Goal: Transaction & Acquisition: Purchase product/service

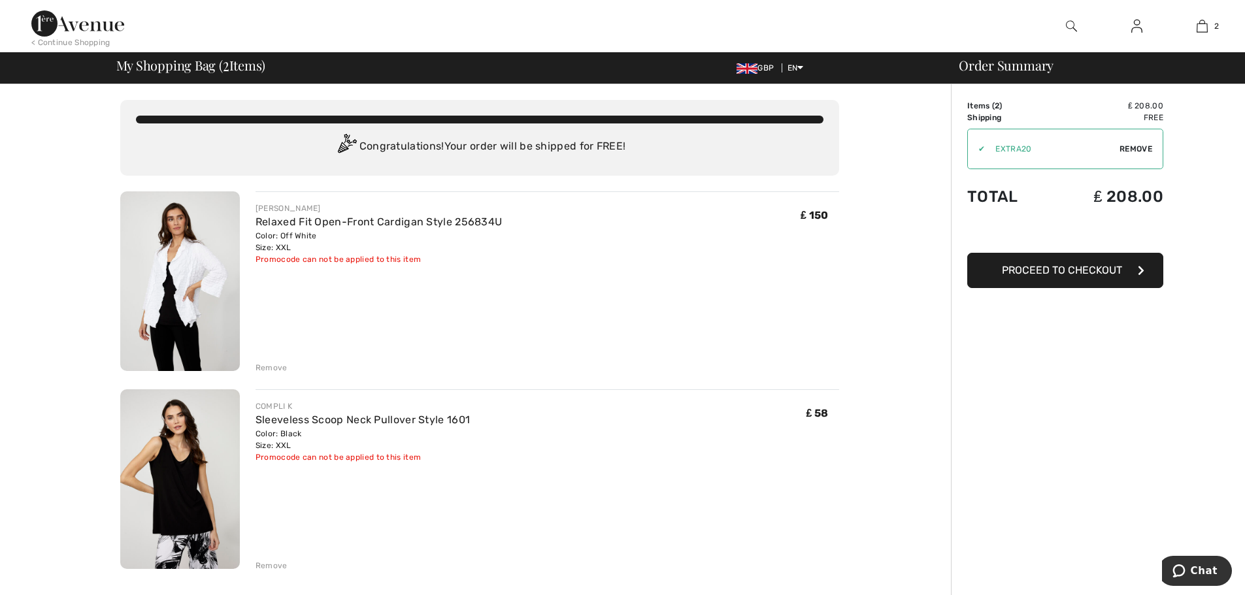
scroll to position [65, 0]
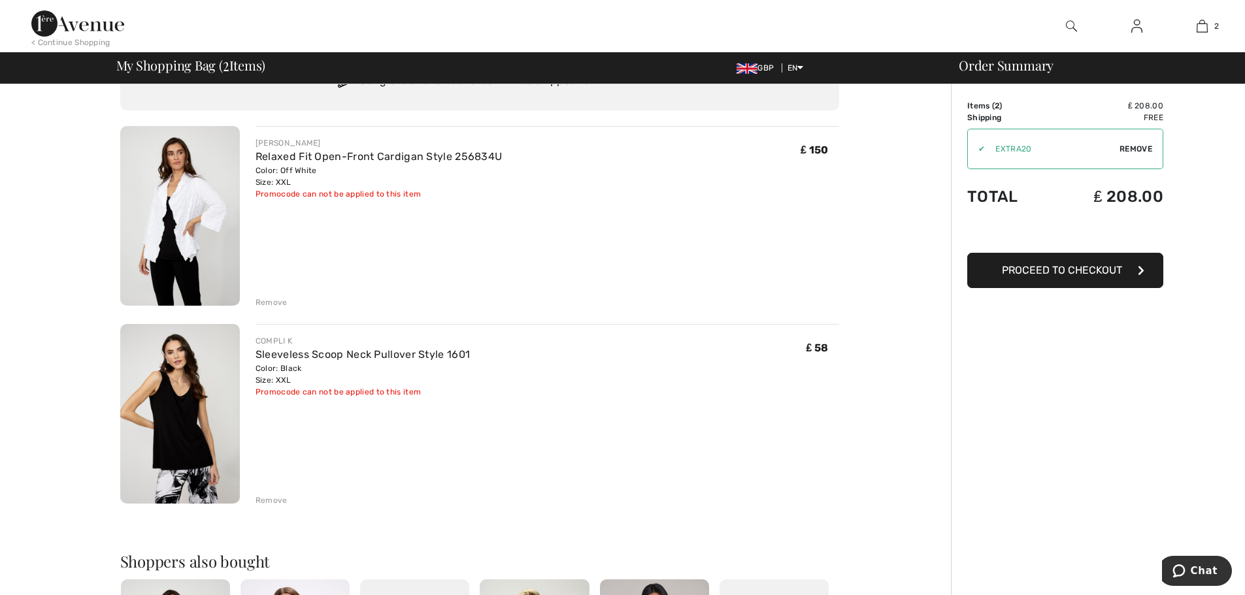
click at [1060, 265] on span "Proceed to Checkout" at bounding box center [1062, 270] width 120 height 12
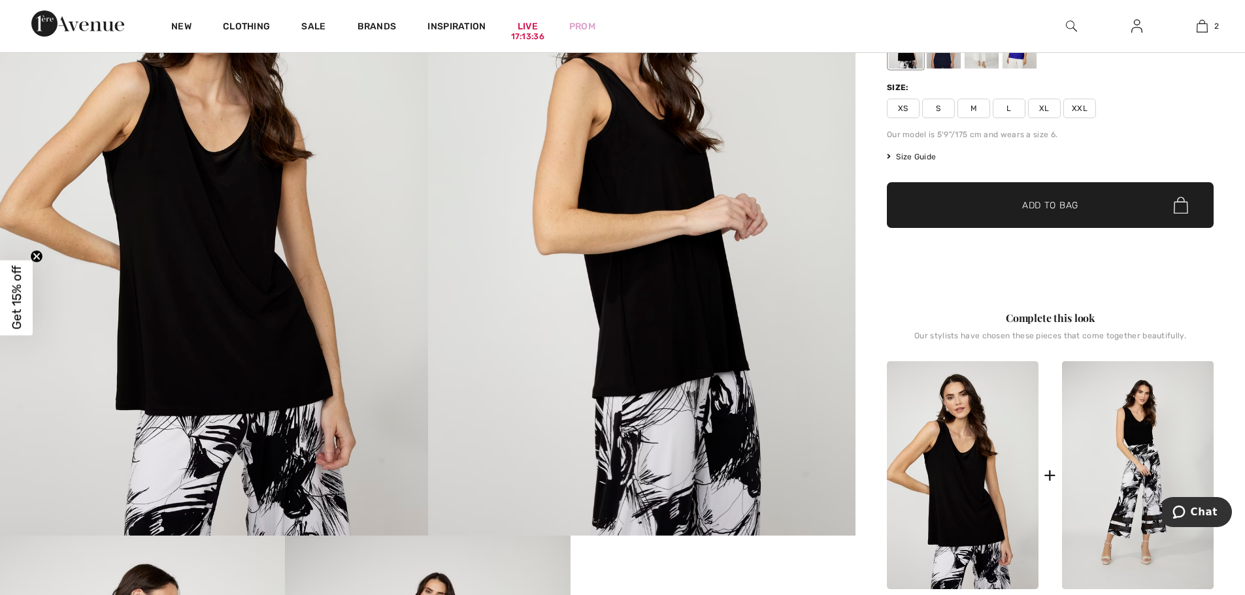
click at [852, 217] on img at bounding box center [642, 215] width 428 height 642
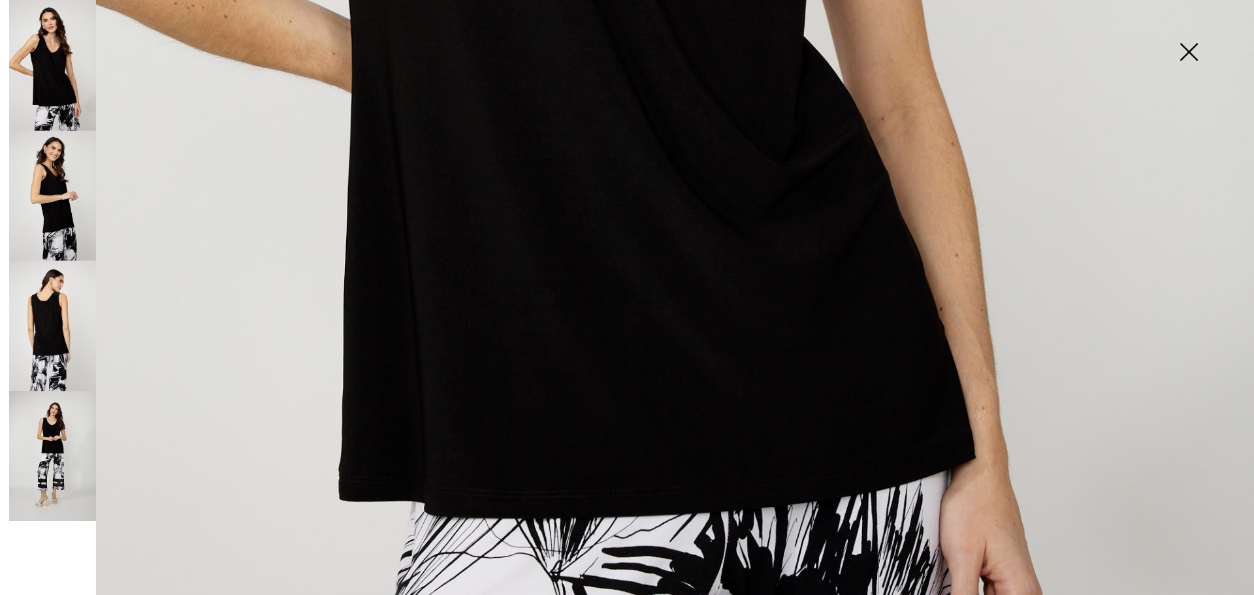
scroll to position [1045, 0]
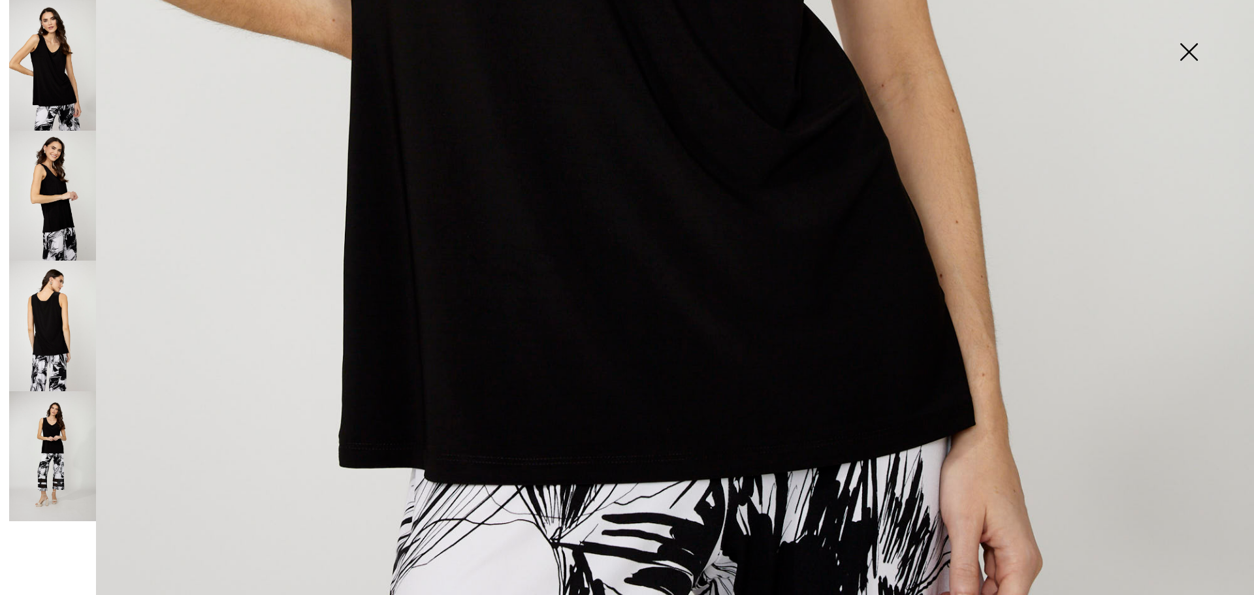
click at [1191, 49] on img at bounding box center [1188, 53] width 65 height 67
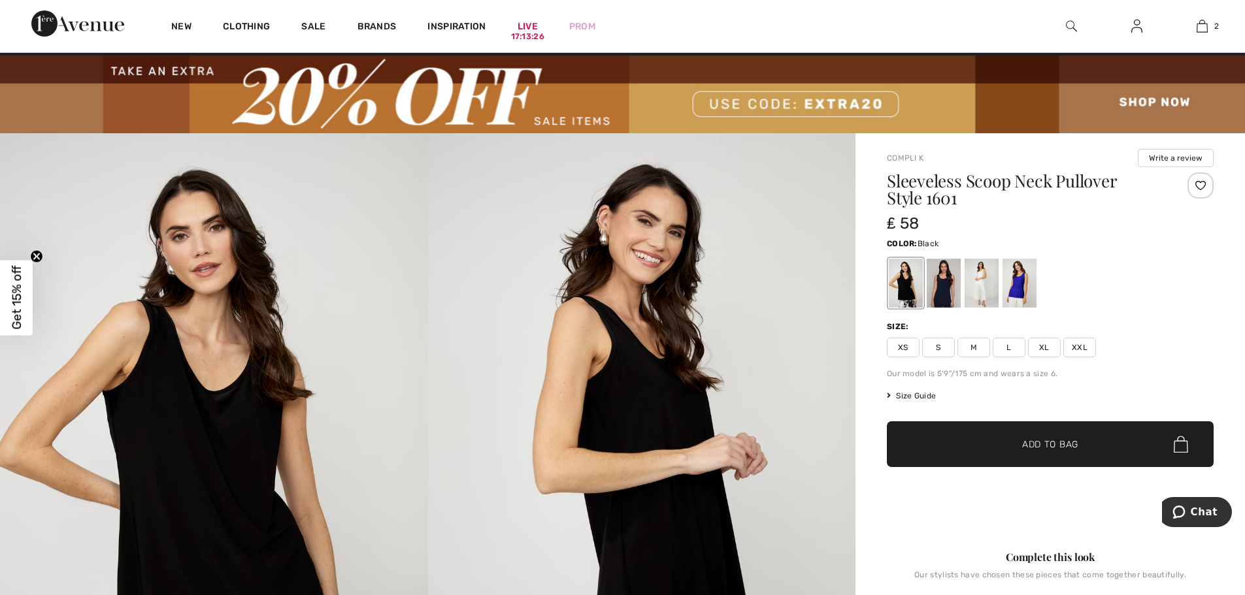
scroll to position [0, 0]
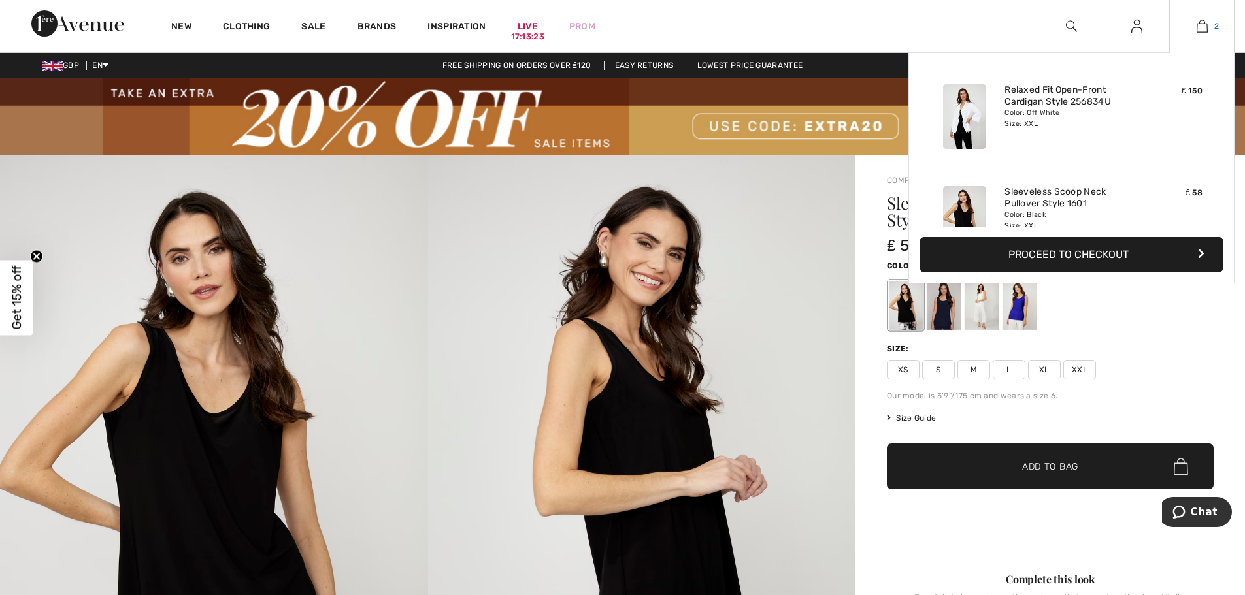
click at [1198, 20] on img at bounding box center [1201, 26] width 11 height 16
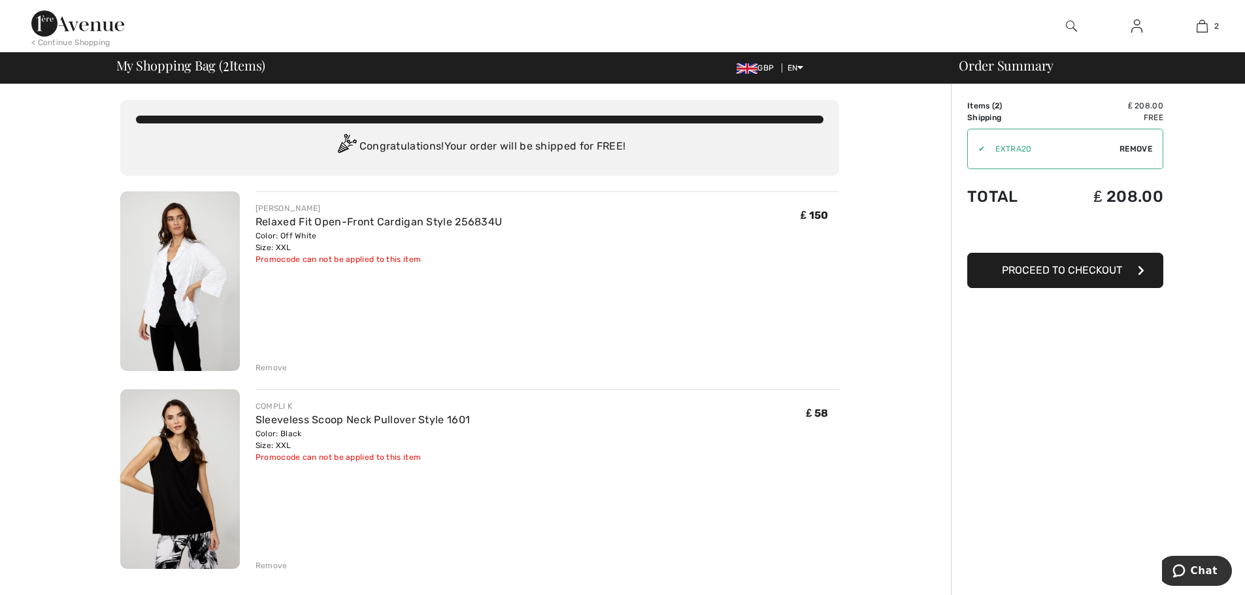
click at [261, 565] on div "Remove" at bounding box center [271, 566] width 32 height 12
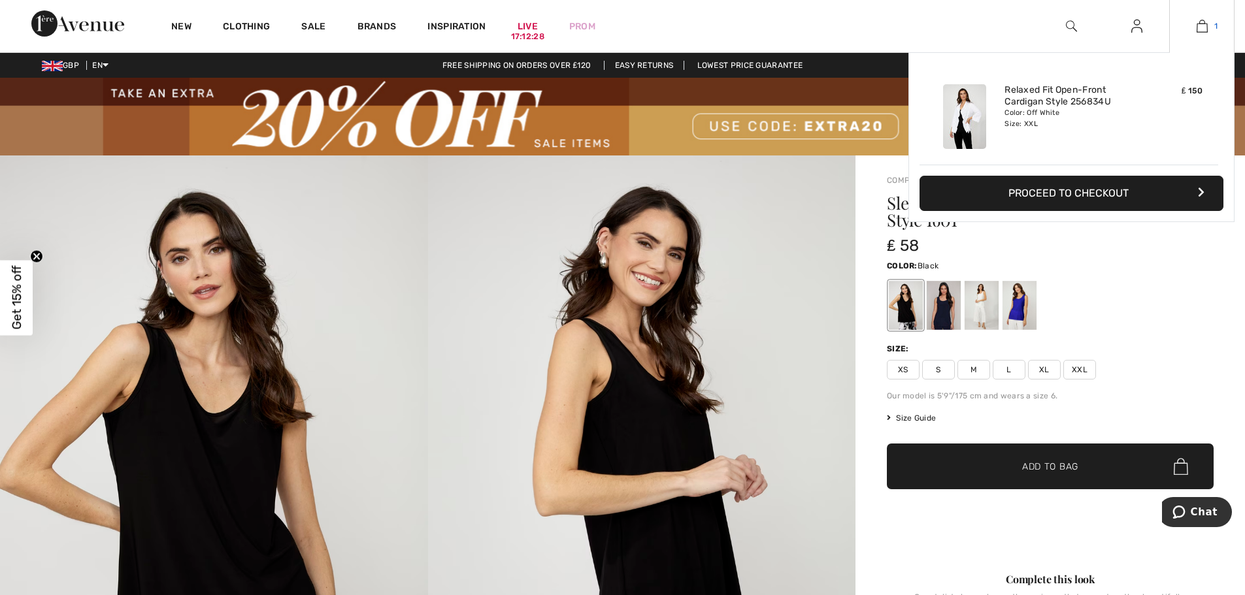
click at [1202, 25] on img at bounding box center [1201, 26] width 11 height 16
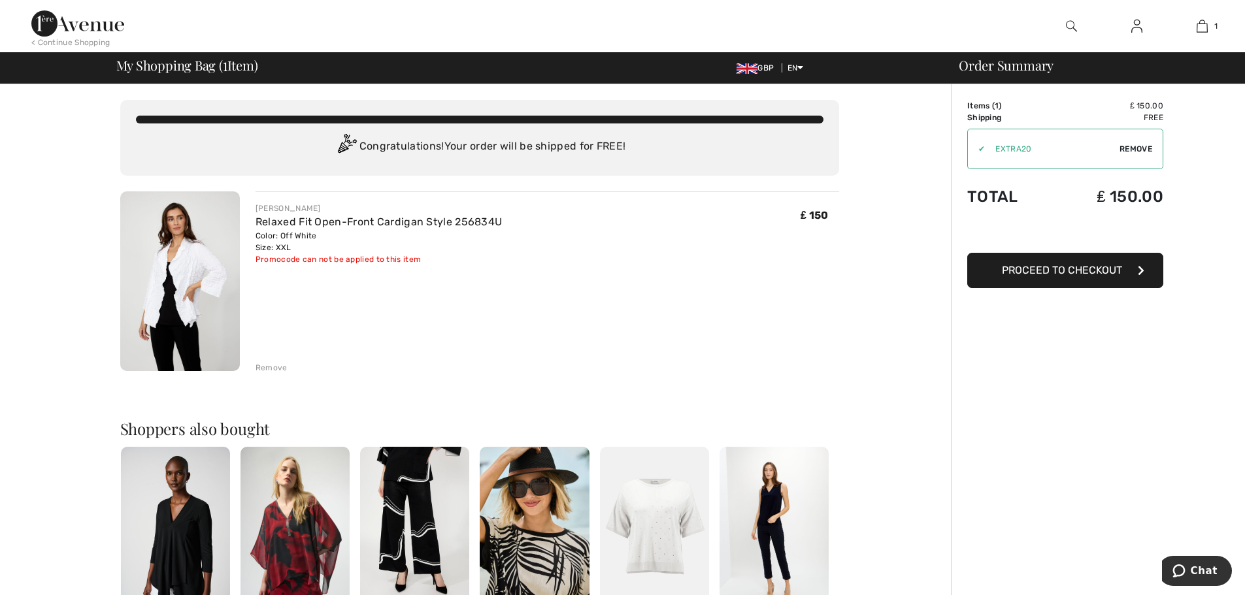
click at [267, 368] on div "Remove" at bounding box center [271, 368] width 32 height 12
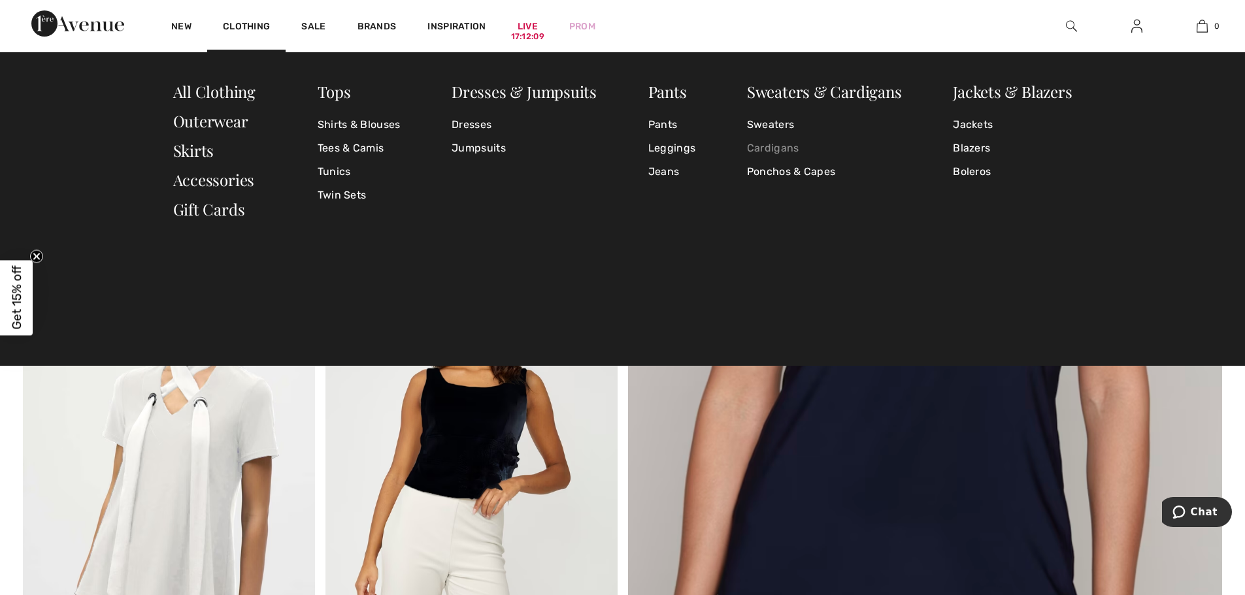
click at [785, 148] on link "Cardigans" at bounding box center [824, 149] width 155 height 24
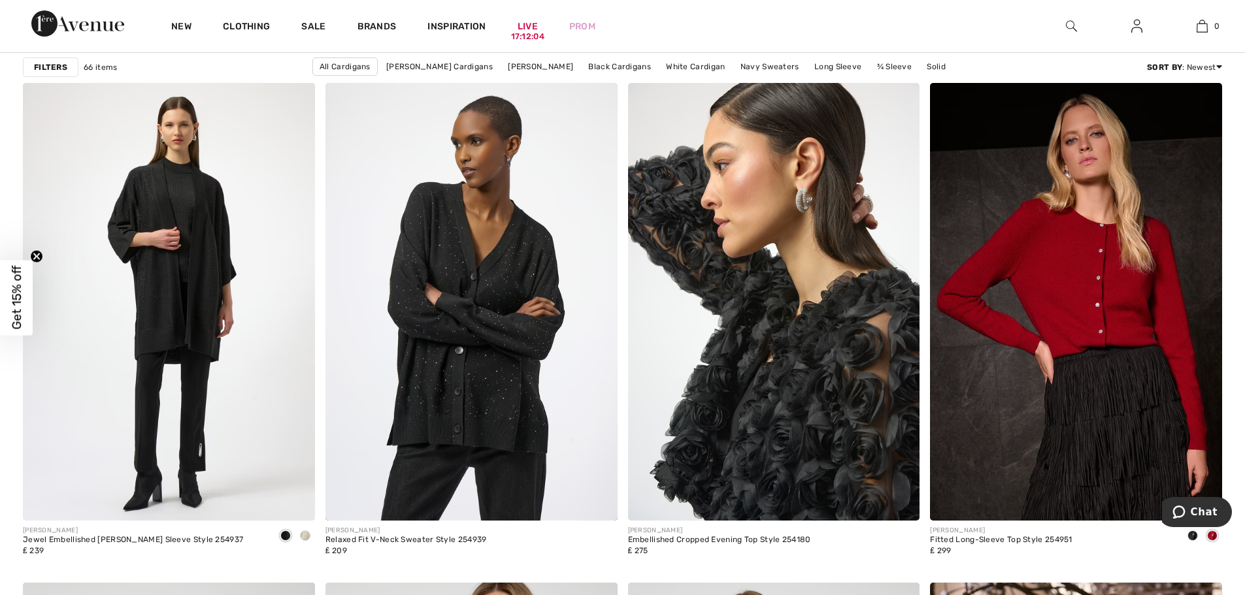
scroll to position [1307, 0]
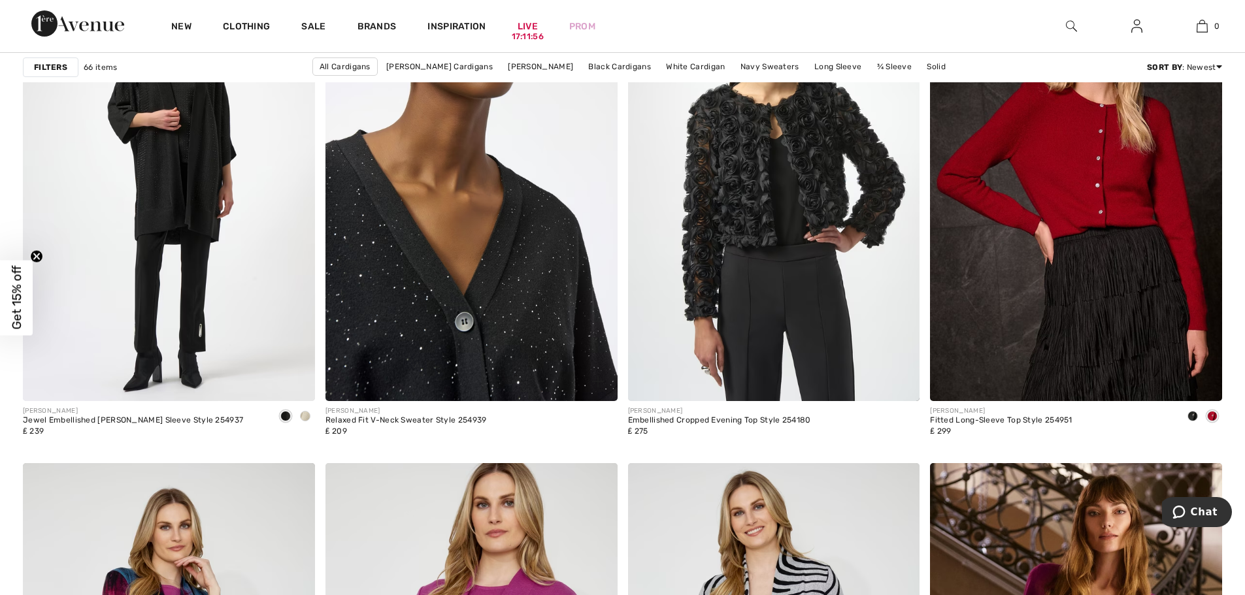
click at [485, 290] on img at bounding box center [471, 182] width 292 height 438
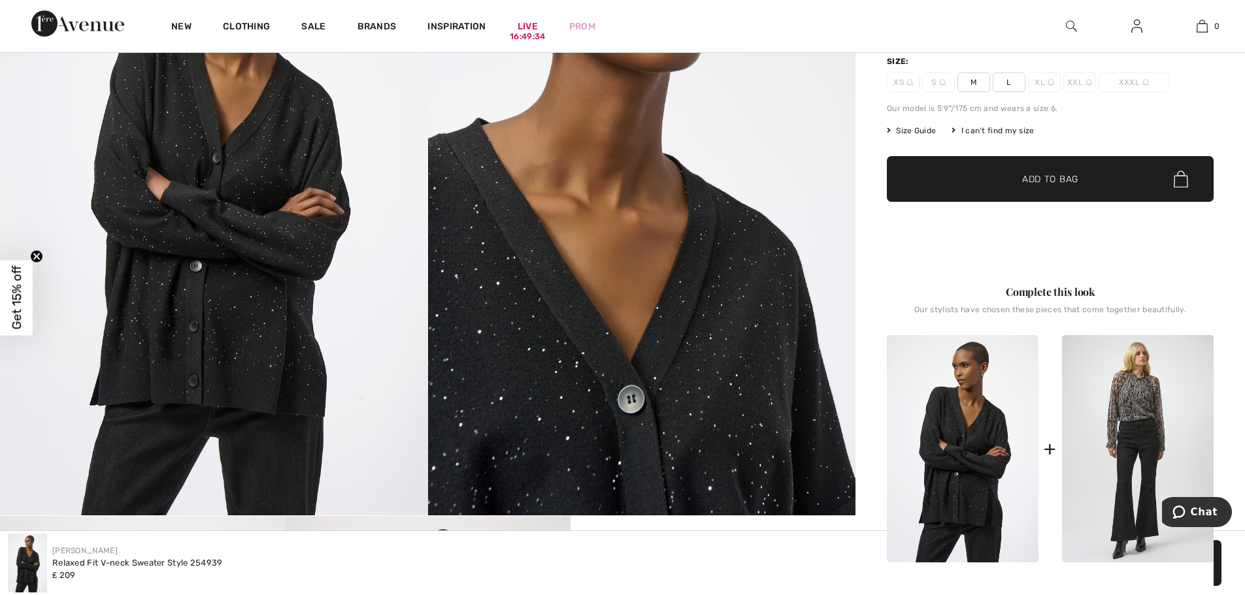
scroll to position [196, 0]
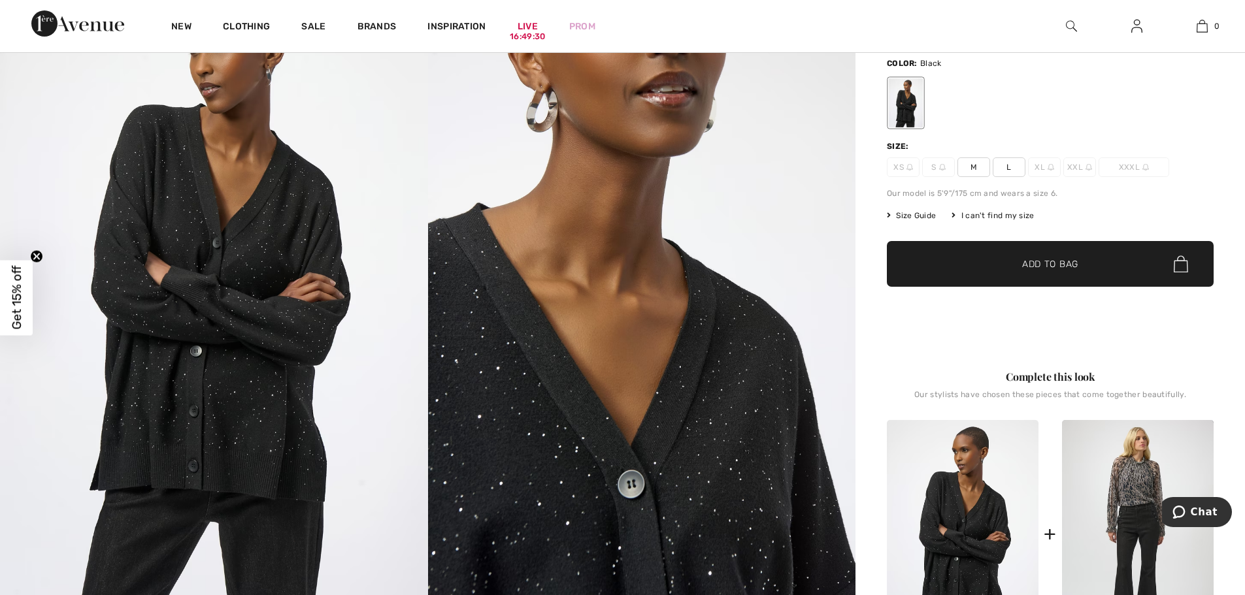
click at [1090, 167] on img at bounding box center [1088, 167] width 7 height 7
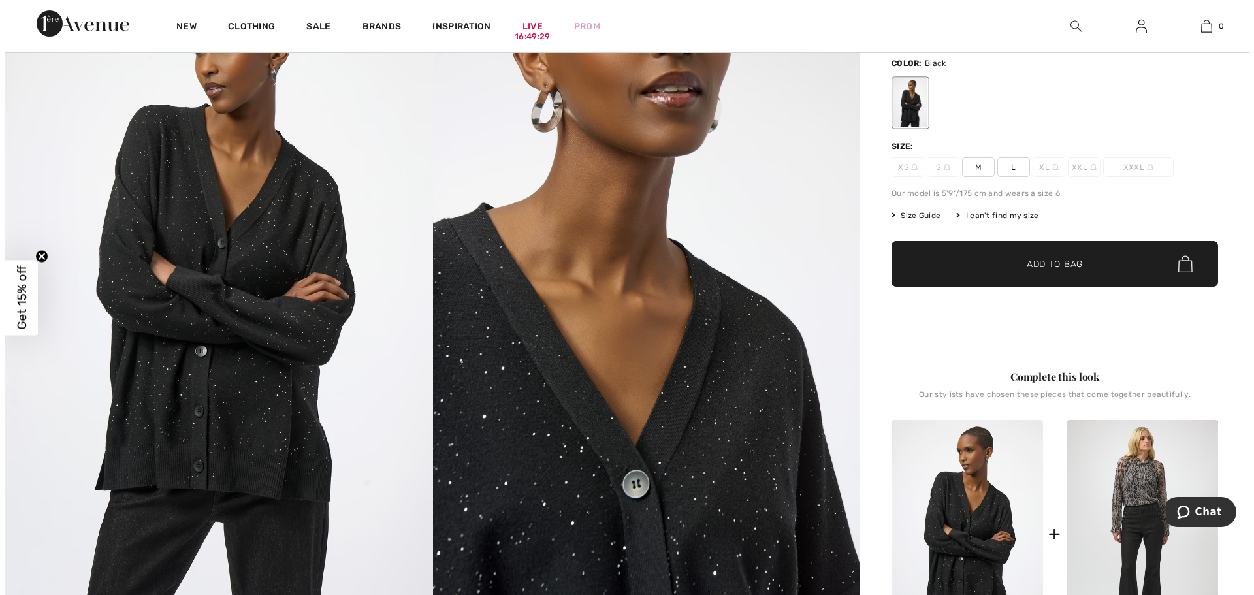
scroll to position [197, 0]
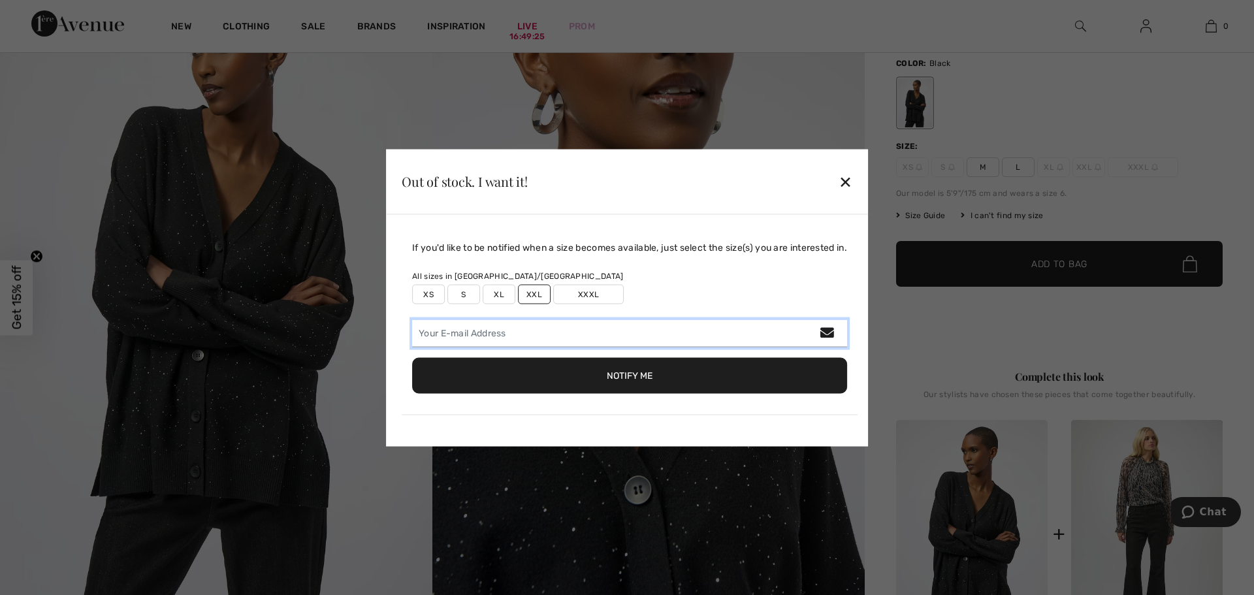
click at [415, 331] on input "email" at bounding box center [629, 332] width 435 height 27
type input "lizzielou1948@gmail.com"
click at [632, 377] on button "Notify Me" at bounding box center [629, 375] width 435 height 36
click at [847, 180] on div "✕" at bounding box center [846, 181] width 14 height 27
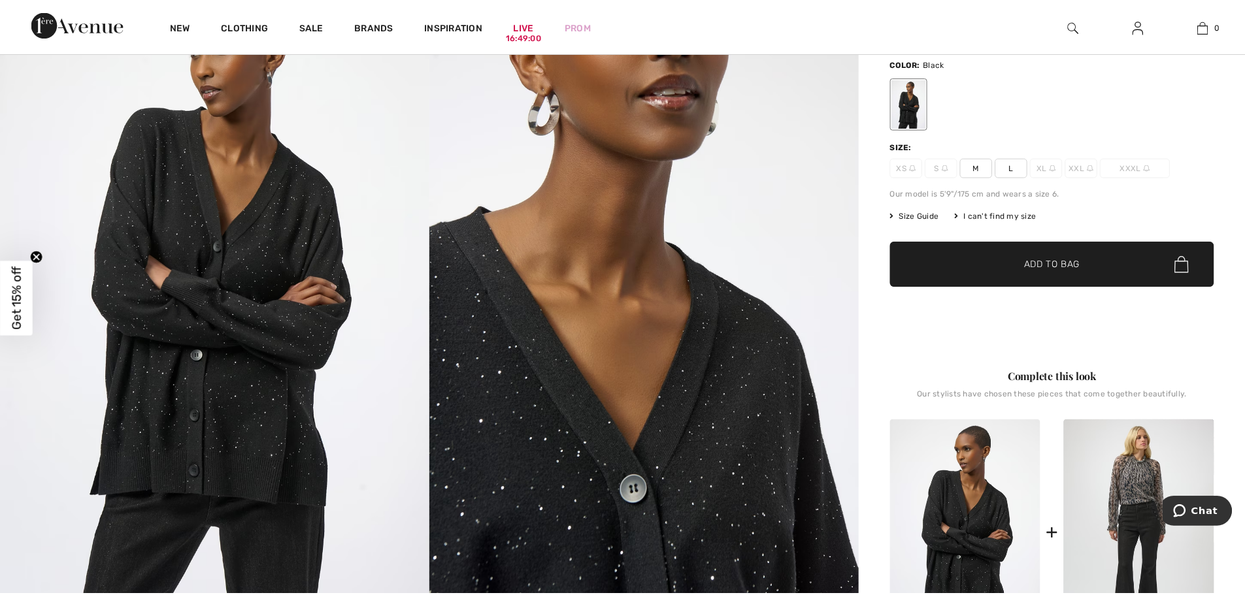
scroll to position [196, 0]
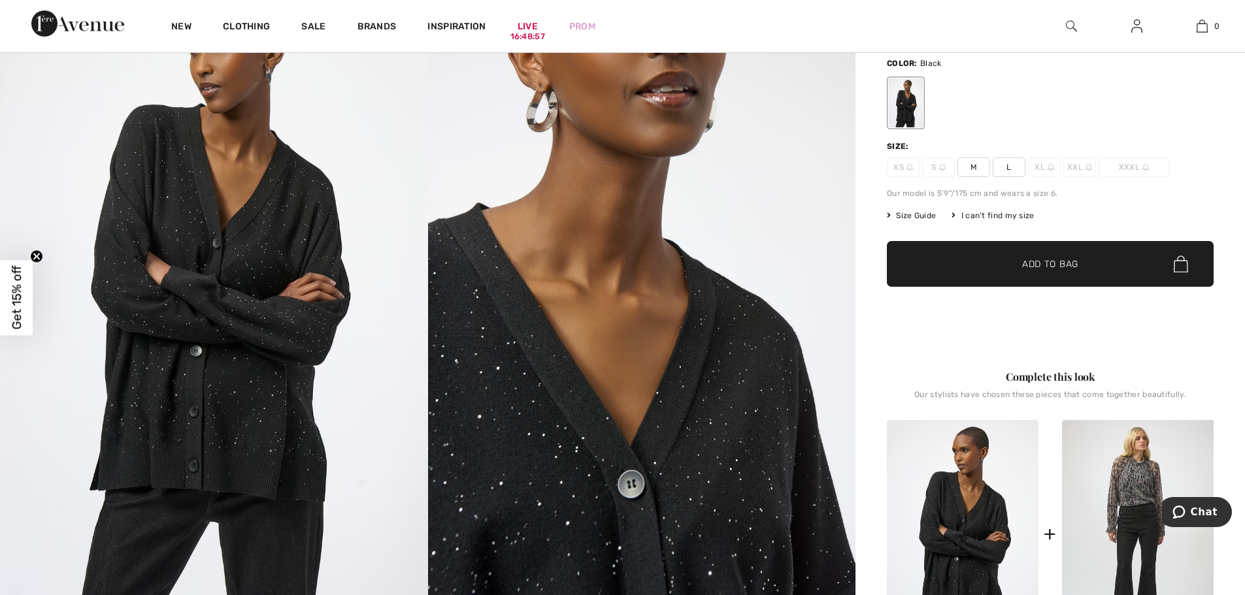
click at [917, 214] on span "Size Guide" at bounding box center [911, 216] width 49 height 12
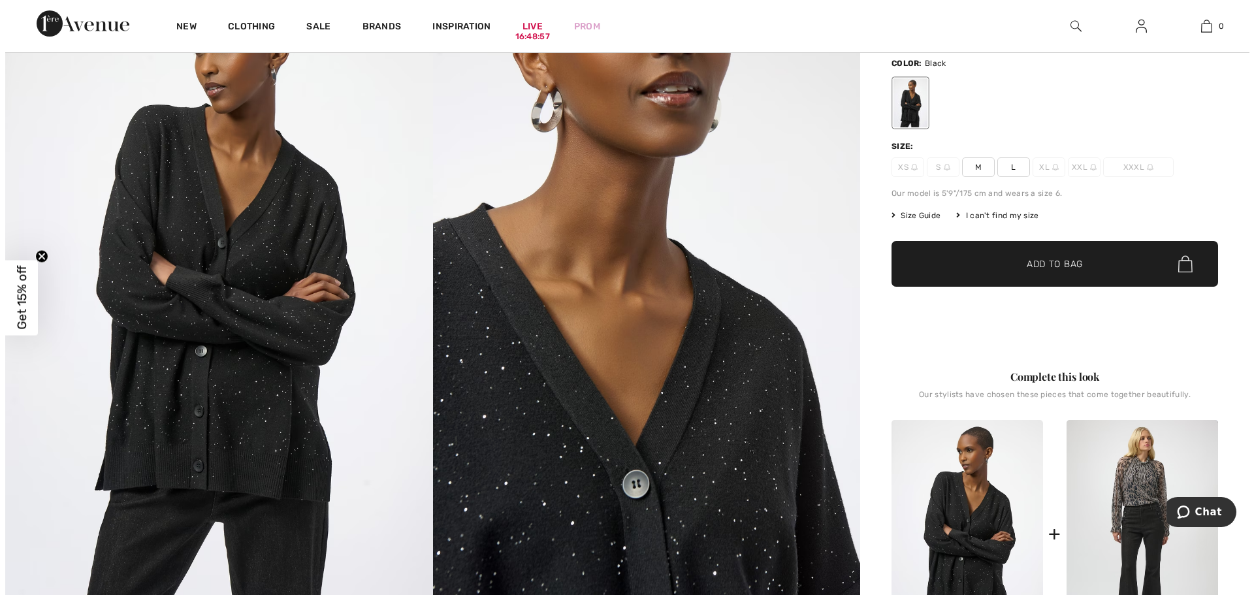
scroll to position [197, 0]
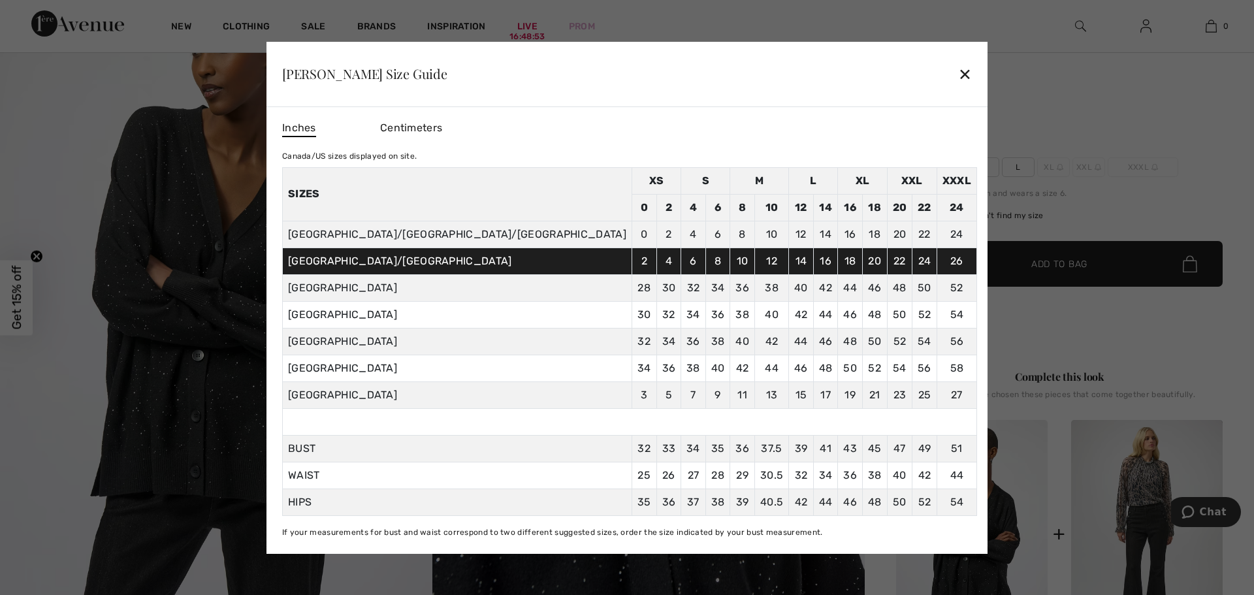
click at [958, 70] on div "✕" at bounding box center [965, 73] width 14 height 27
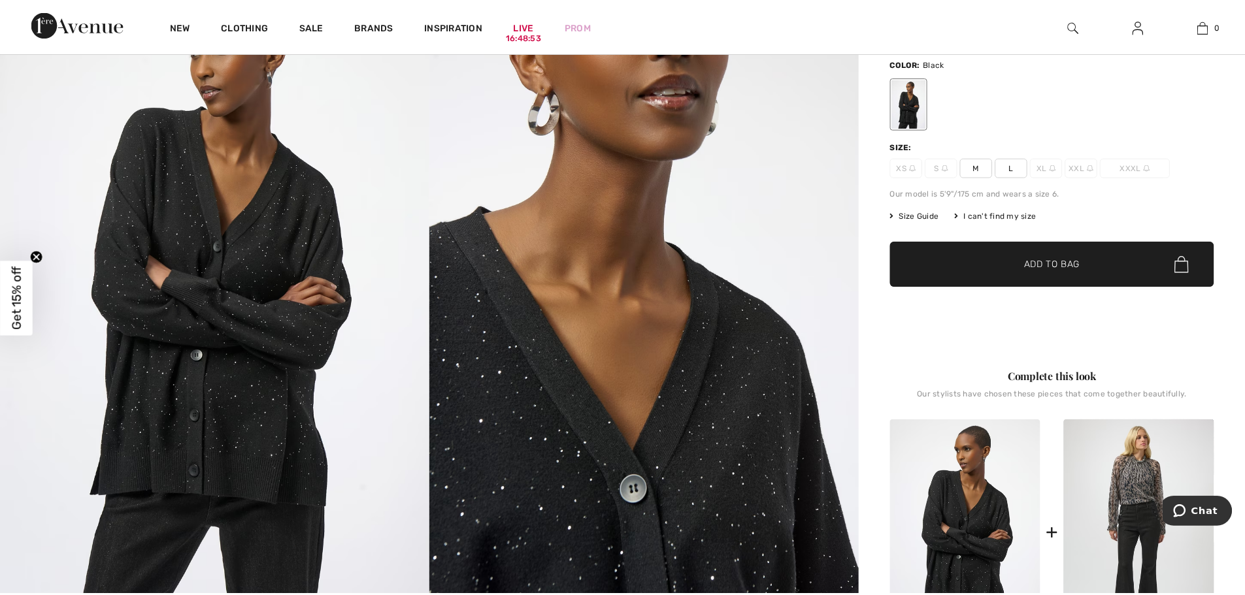
scroll to position [196, 0]
